Goal: Contribute content

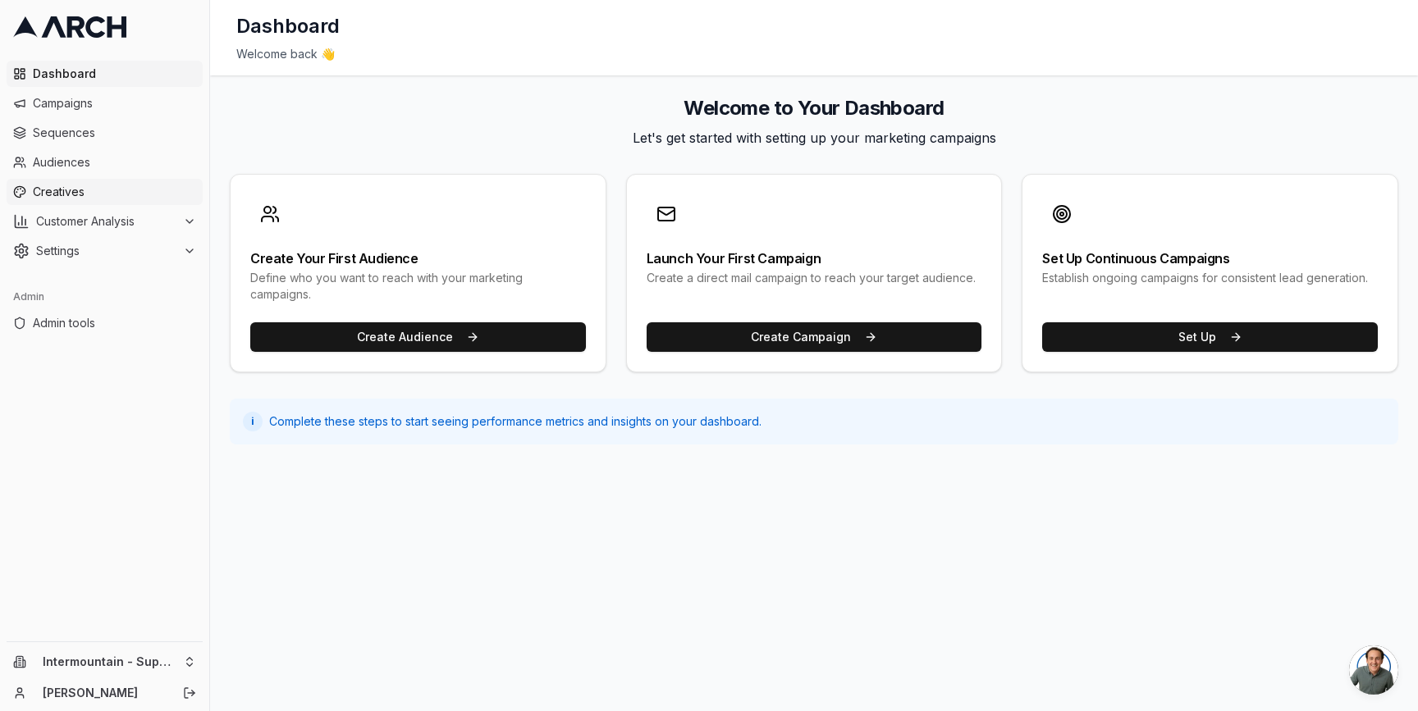
click at [96, 198] on span "Creatives" at bounding box center [114, 192] width 163 height 16
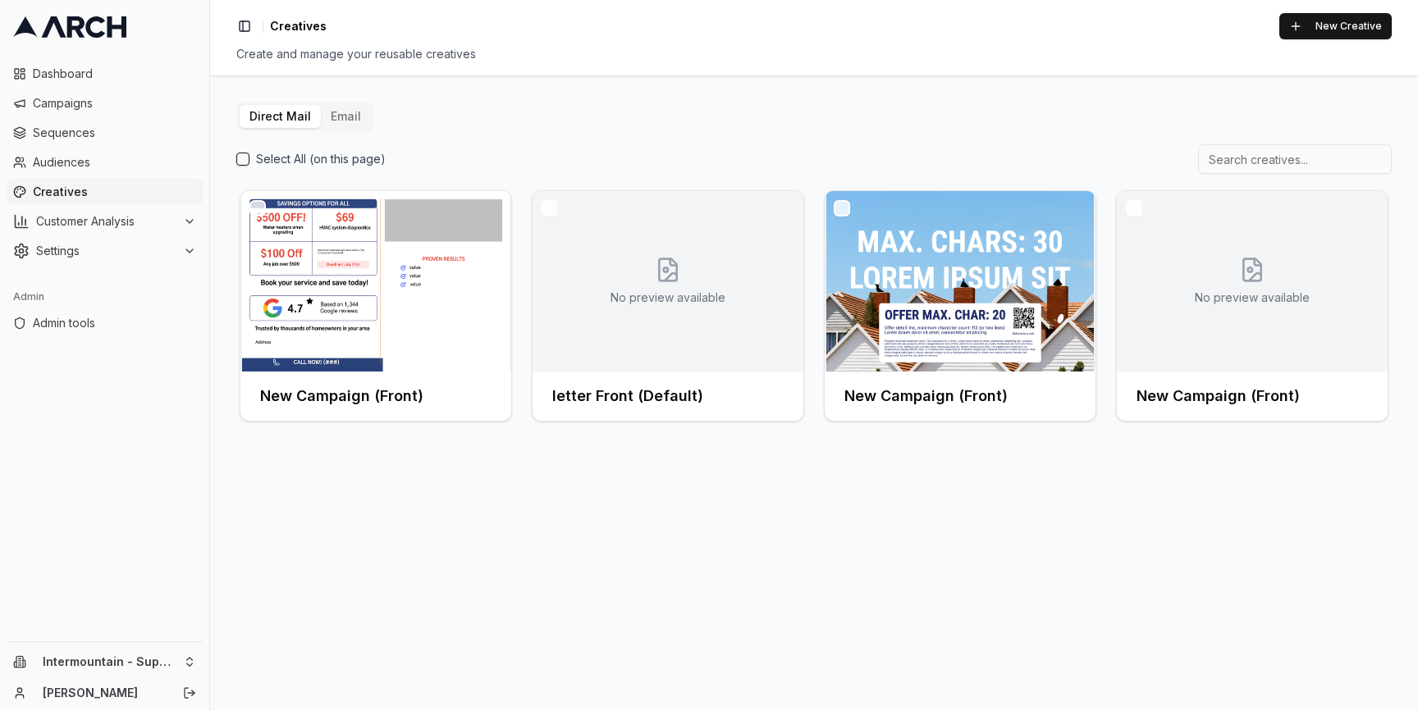
click at [343, 121] on button "Email" at bounding box center [346, 116] width 50 height 23
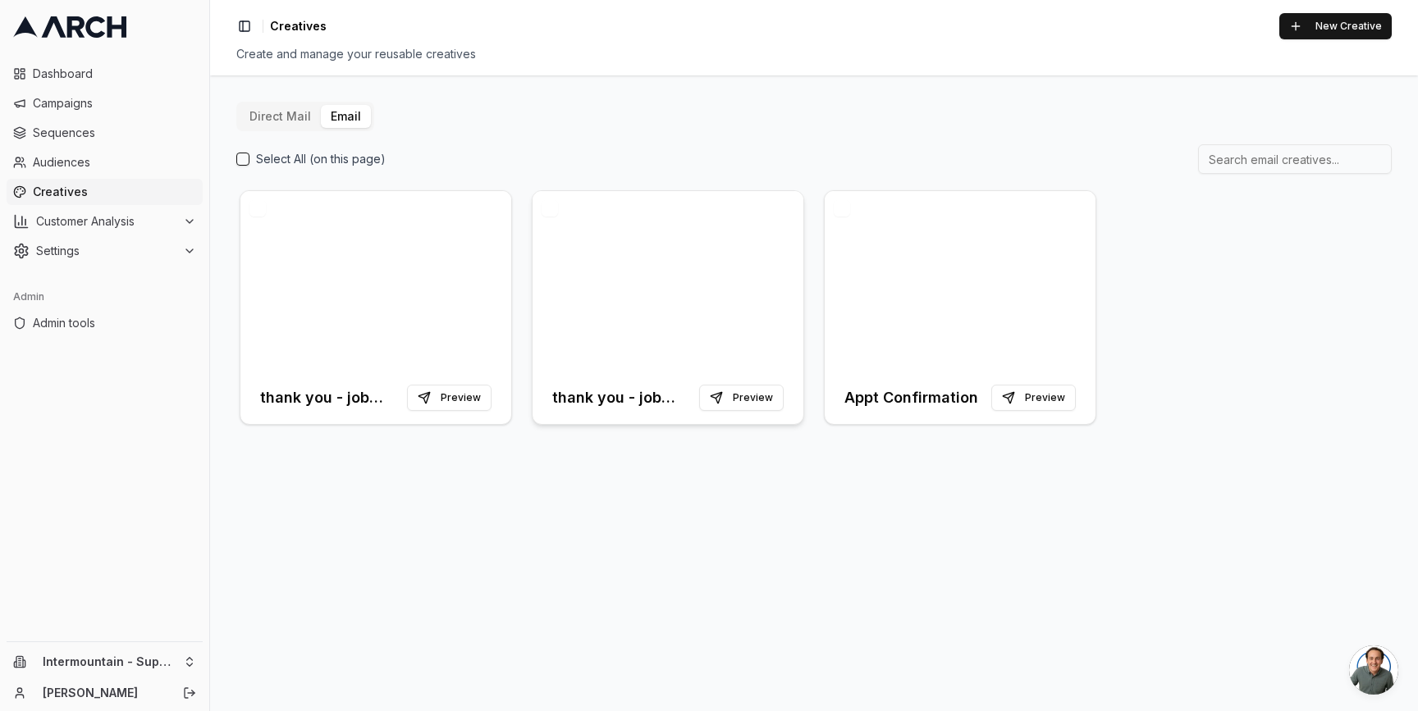
click at [628, 309] on div at bounding box center [667, 281] width 271 height 180
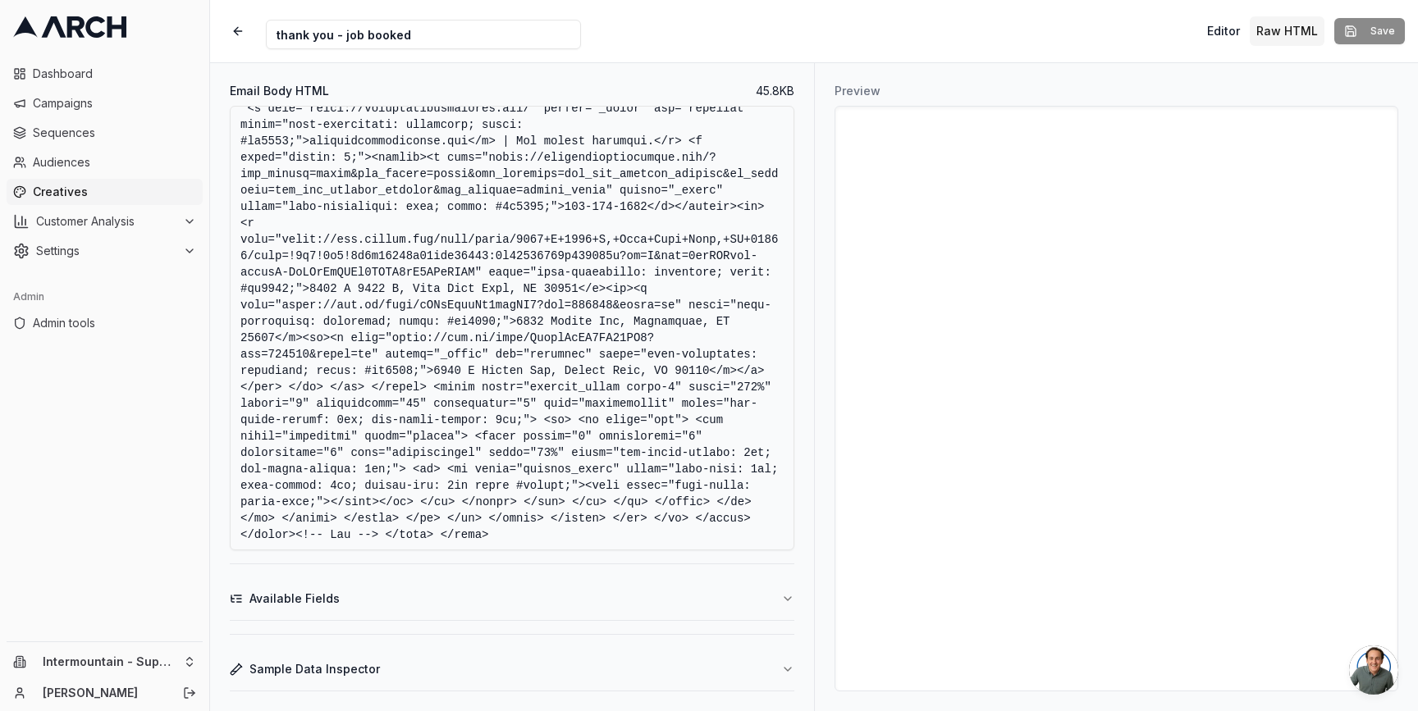
scroll to position [10251, 0]
click at [767, 600] on button "Available Fields" at bounding box center [512, 599] width 564 height 43
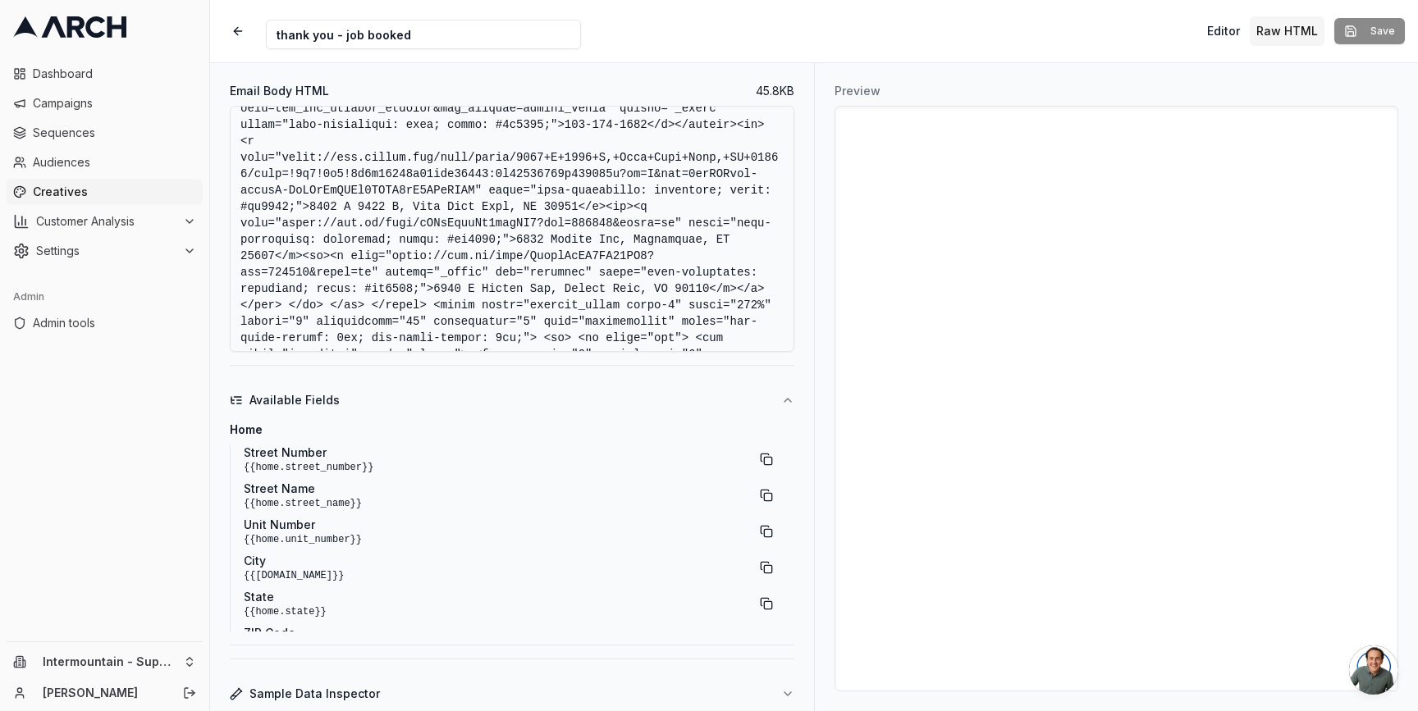
scroll to position [2534, 0]
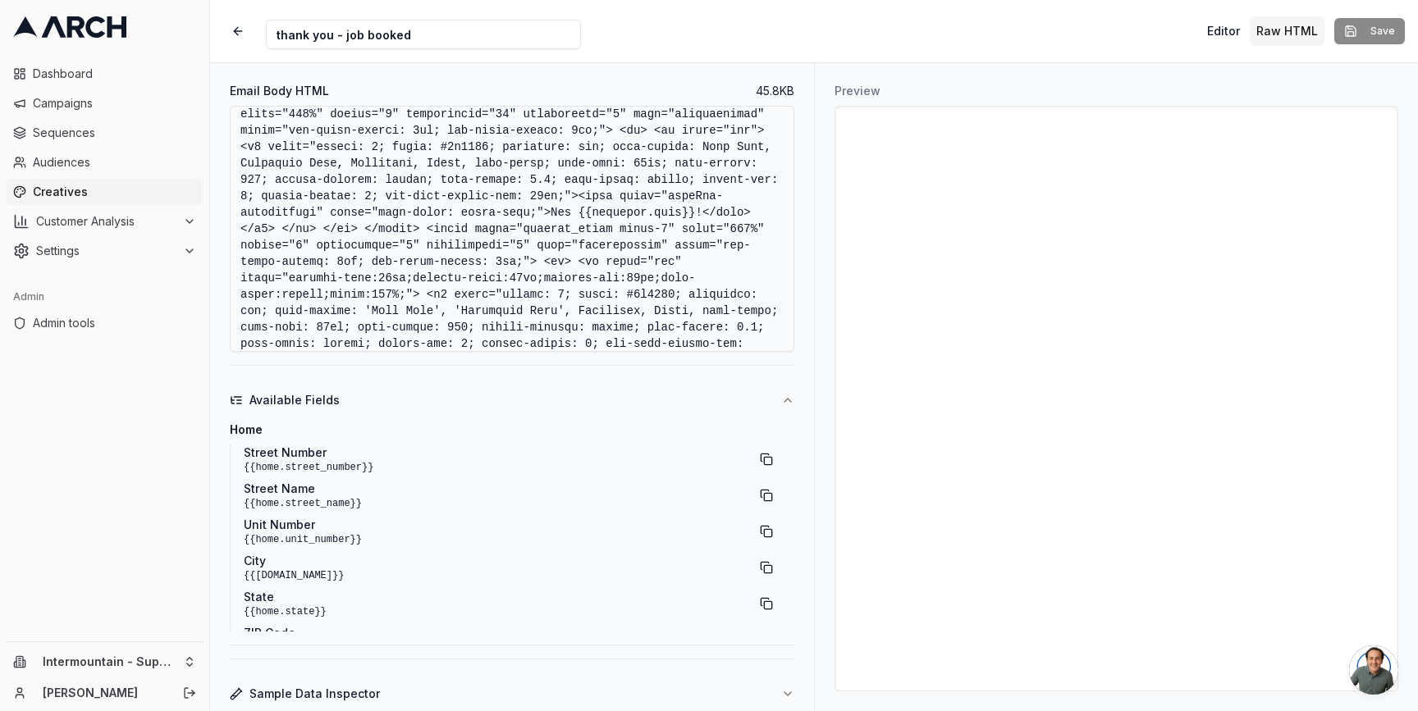
drag, startPoint x: 581, startPoint y: 231, endPoint x: 696, endPoint y: 234, distance: 114.9
click at [696, 234] on textarea "Email Body HTML" at bounding box center [512, 229] width 564 height 246
click at [624, 235] on textarea "Email Body HTML" at bounding box center [512, 229] width 564 height 246
